Goal: Transaction & Acquisition: Book appointment/travel/reservation

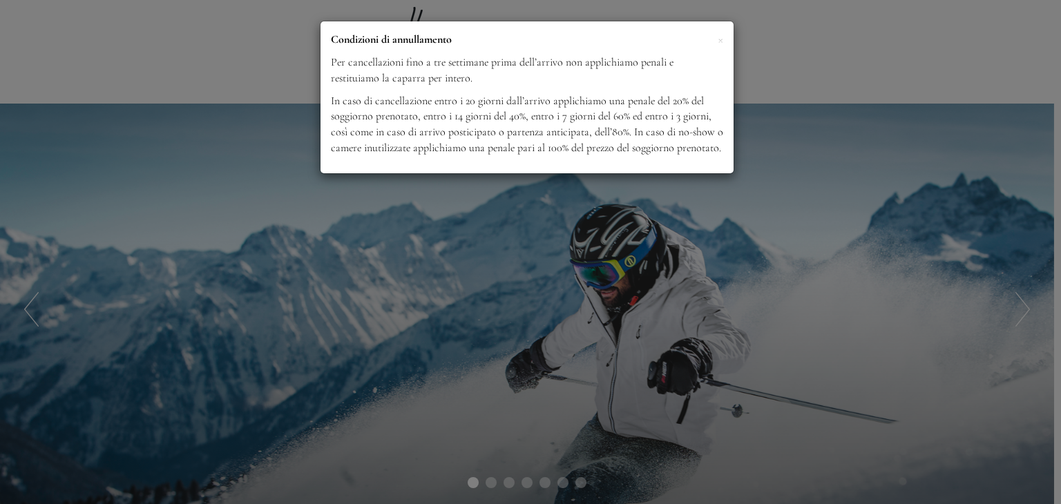
click at [667, 253] on div "× Condizioni di annullamento Per cancellazioni fino a tre settimane prima dell’…" at bounding box center [530, 252] width 1061 height 504
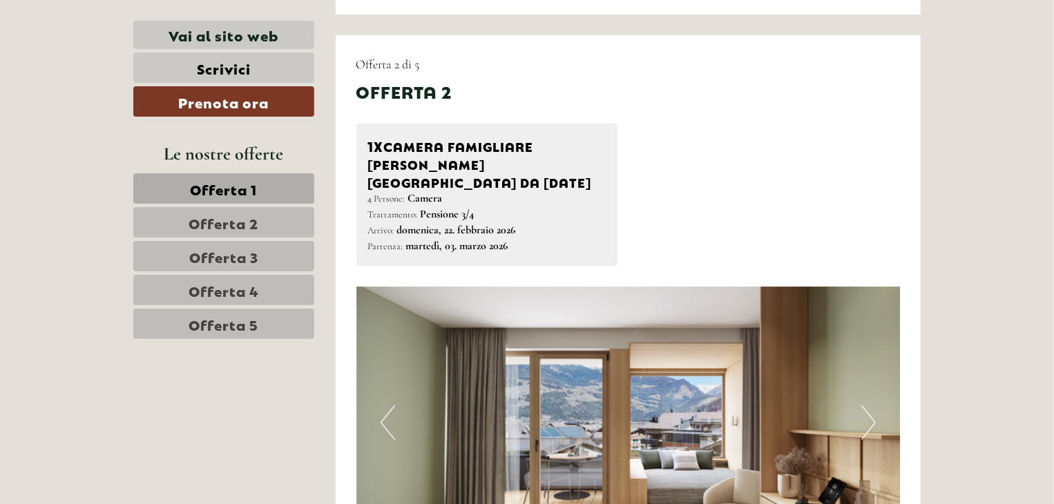
scroll to position [2348, 0]
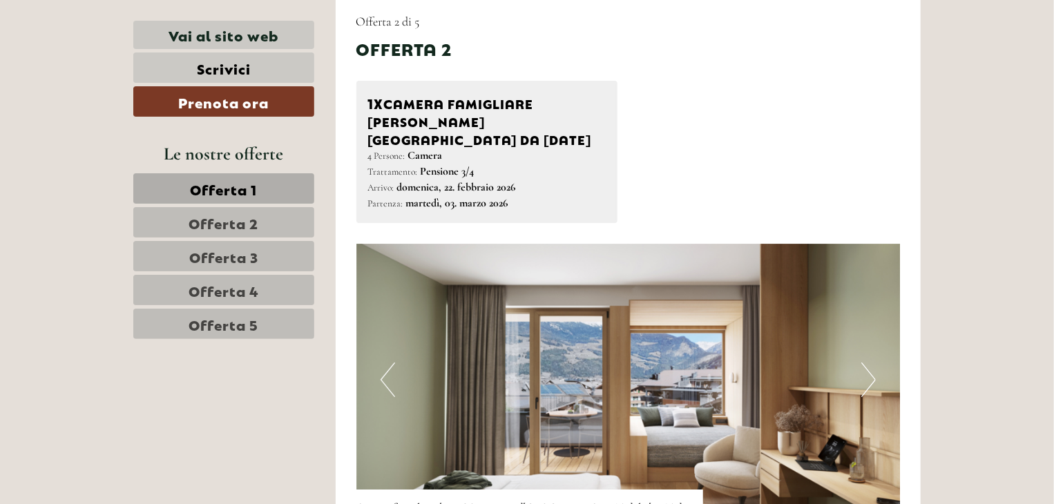
click at [865, 363] on button "Next" at bounding box center [868, 380] width 15 height 35
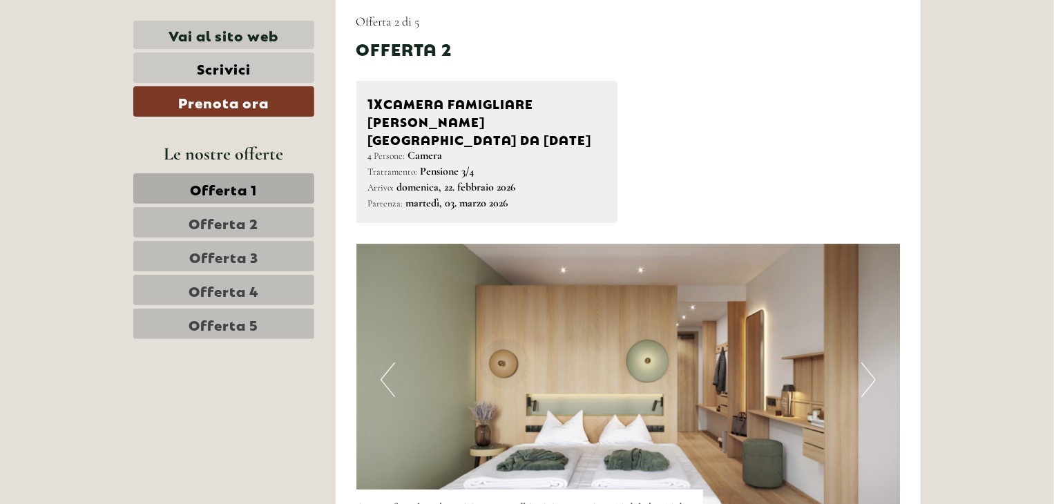
click at [865, 363] on button "Next" at bounding box center [868, 380] width 15 height 35
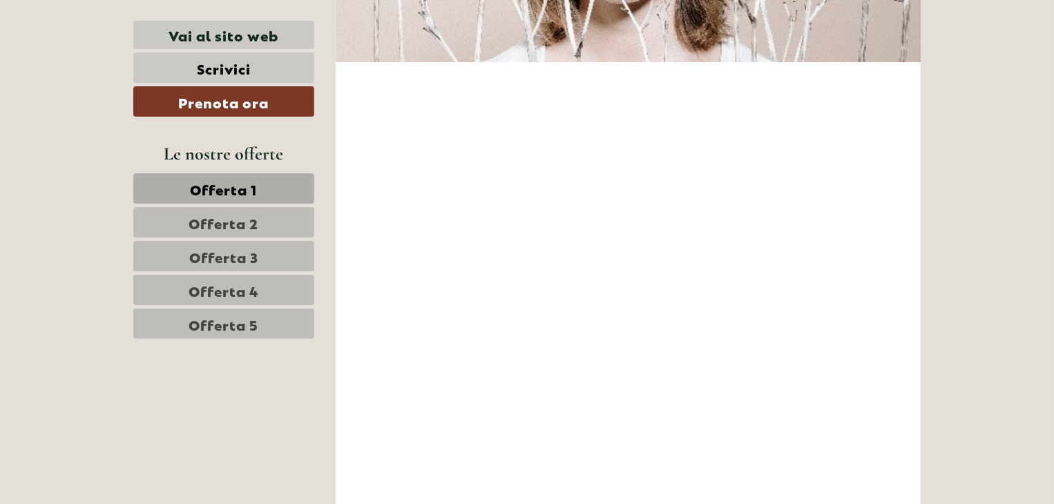
scroll to position [6560, 0]
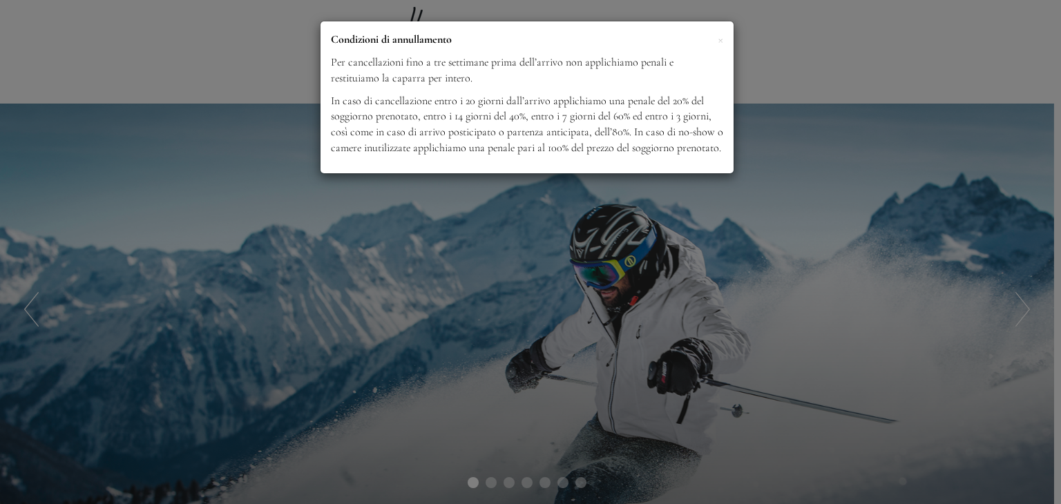
click at [711, 51] on div "× Condizioni di annullamento Per cancellazioni fino a tre settimane prima dell’…" at bounding box center [526, 97] width 413 height 152
click at [718, 39] on span "×" at bounding box center [720, 38] width 6 height 17
